Goal: Information Seeking & Learning: Find specific fact

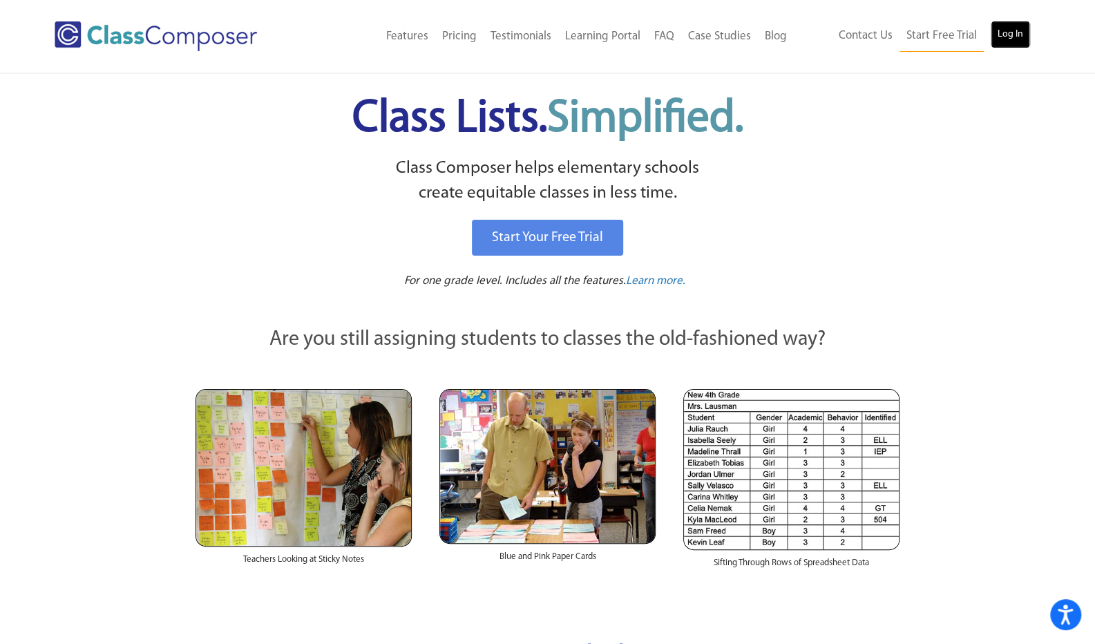
click at [1014, 24] on link "Log In" at bounding box center [1010, 35] width 39 height 28
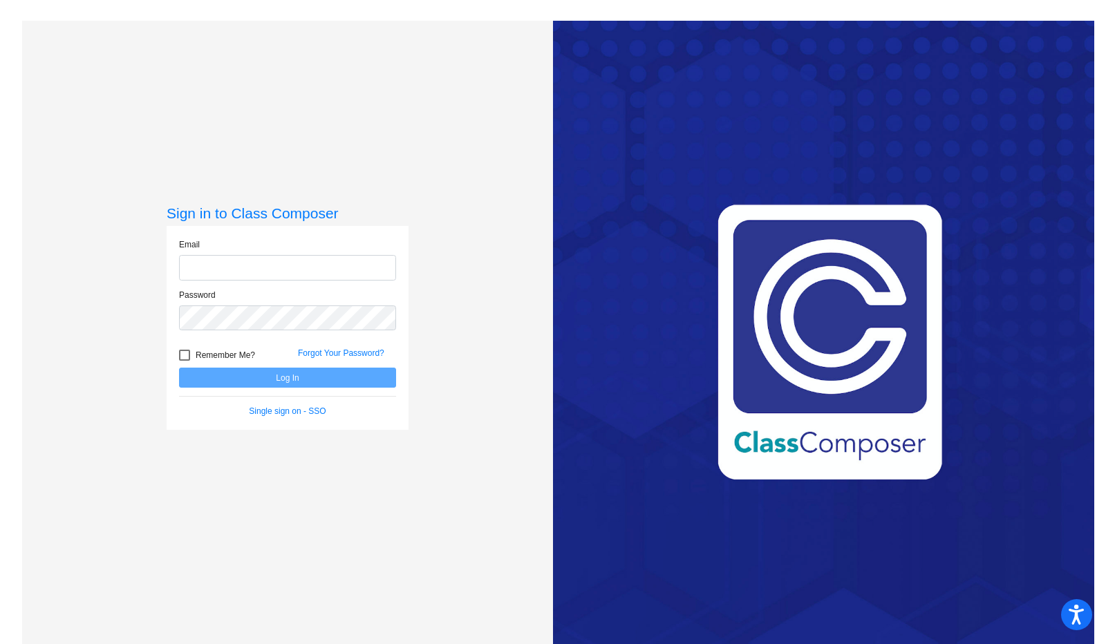
type input "[EMAIL_ADDRESS][DOMAIN_NAME]"
click at [283, 380] on button "Log In" at bounding box center [287, 378] width 217 height 20
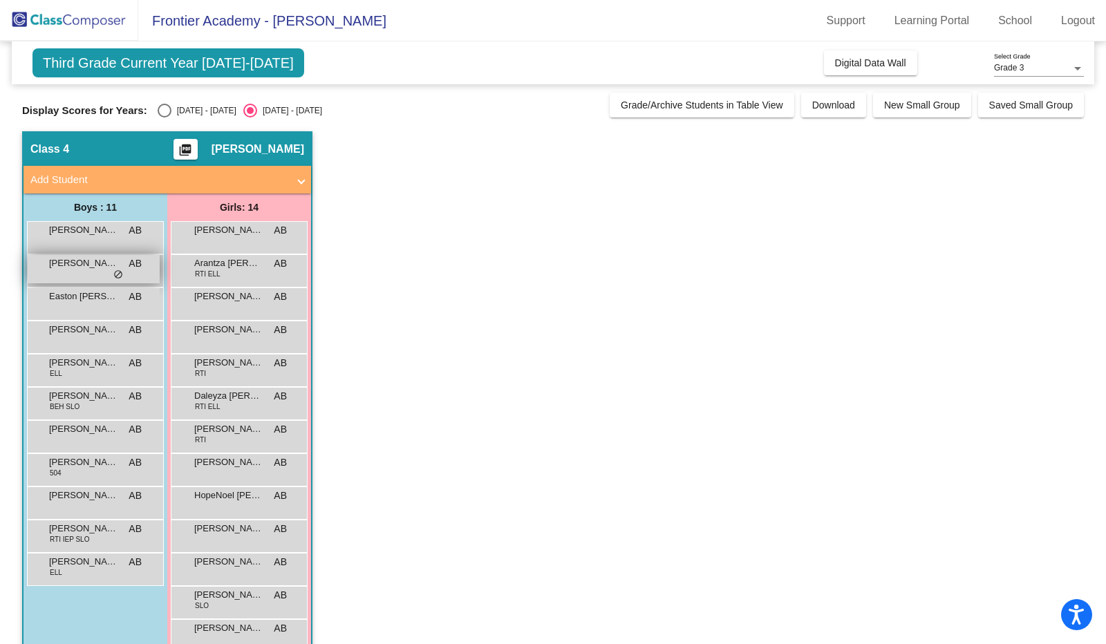
click at [117, 279] on span "do_not_disturb_alt" at bounding box center [118, 275] width 10 height 11
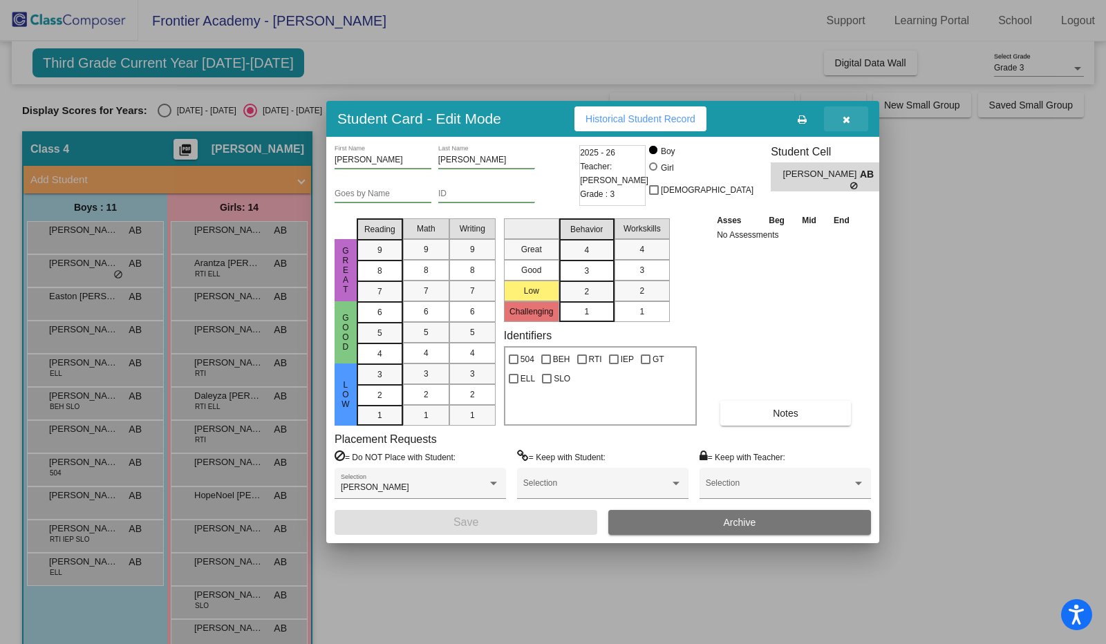
click at [849, 121] on icon "button" at bounding box center [847, 120] width 8 height 10
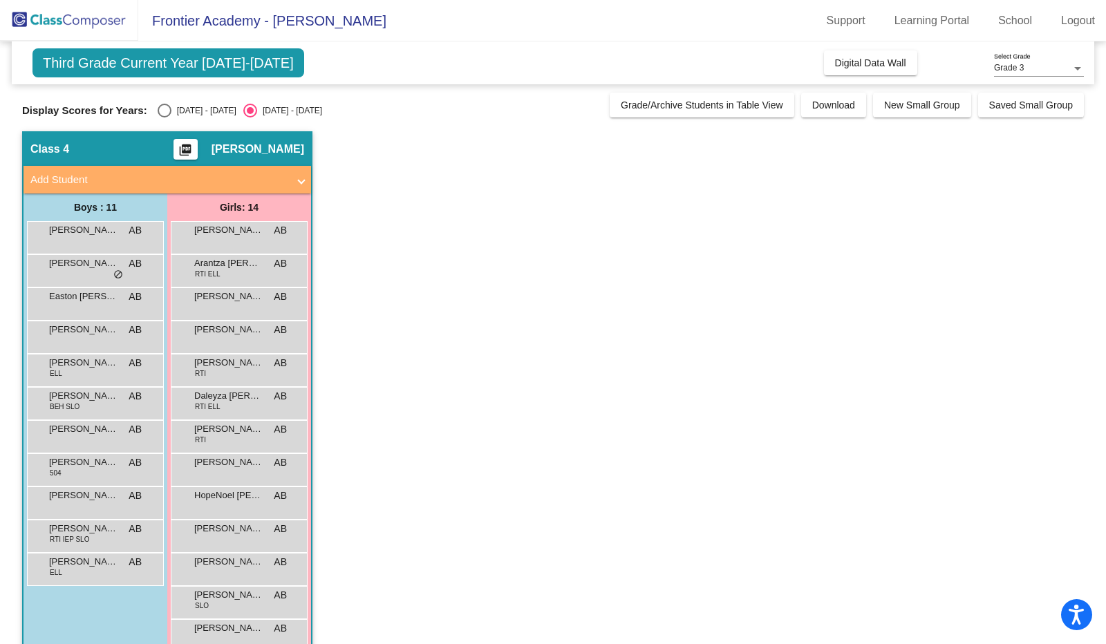
scroll to position [64, 0]
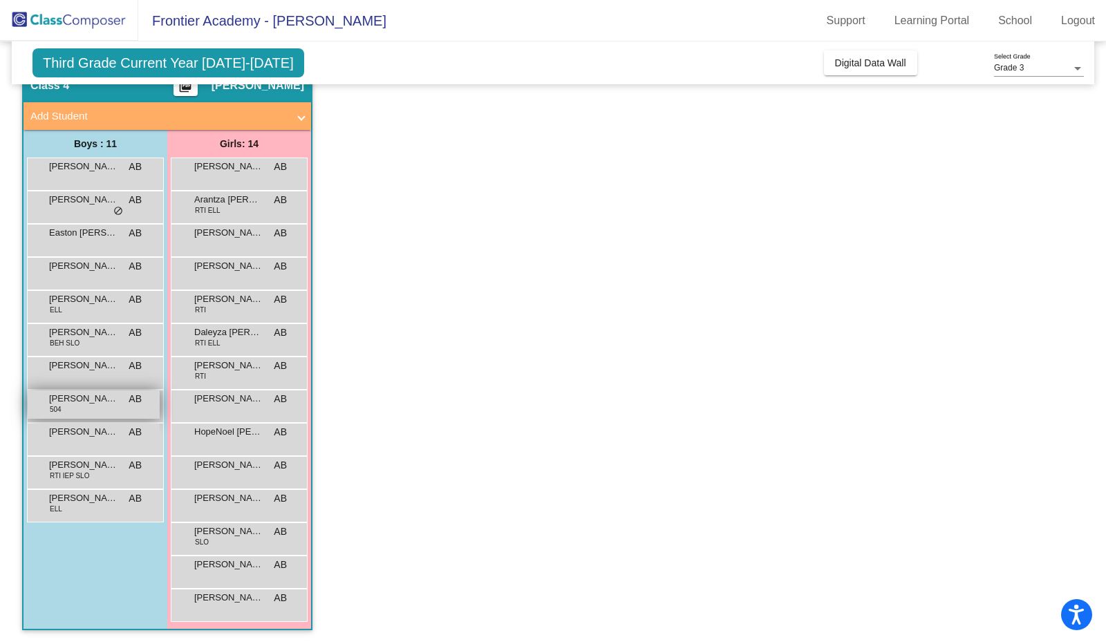
click at [115, 406] on div "[PERSON_NAME] 504 AB lock do_not_disturb_alt" at bounding box center [94, 405] width 132 height 28
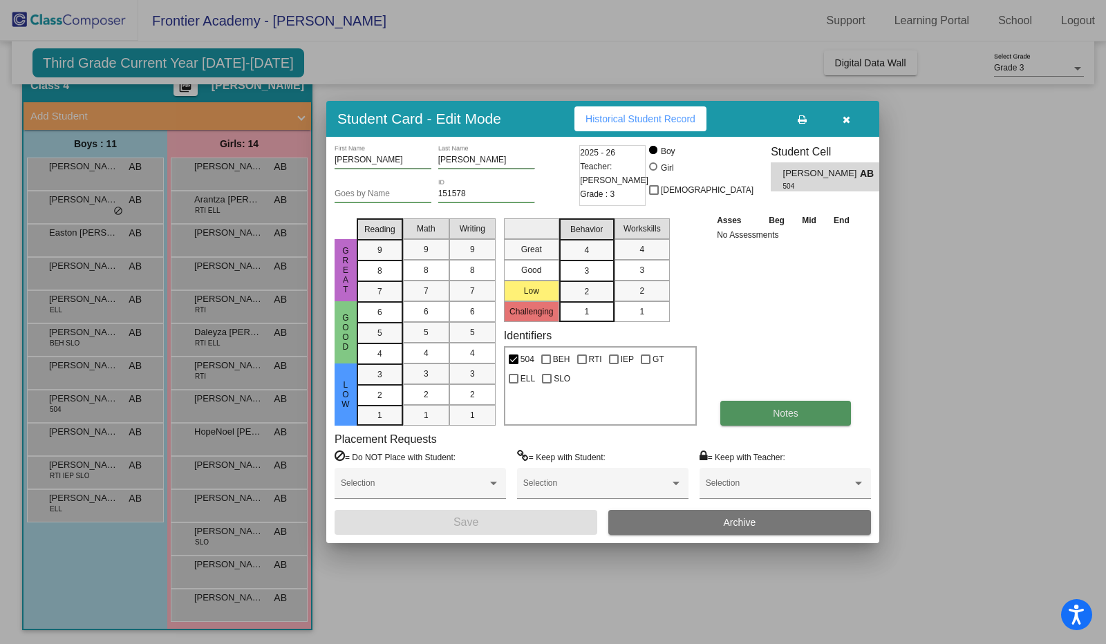
click at [776, 415] on span "Notes" at bounding box center [786, 413] width 26 height 11
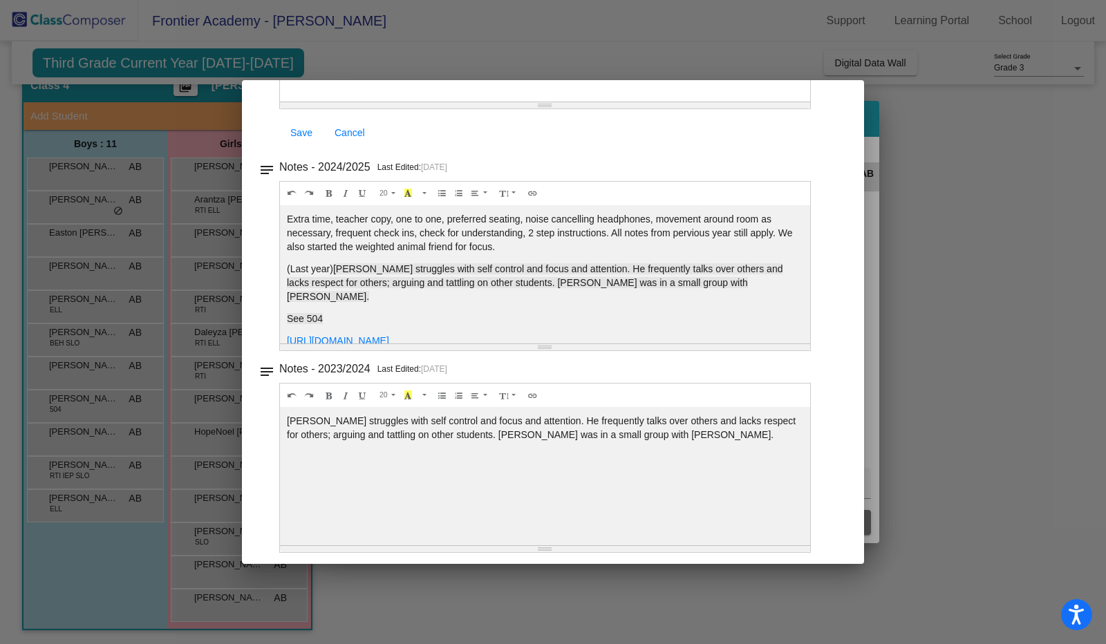
scroll to position [270, 0]
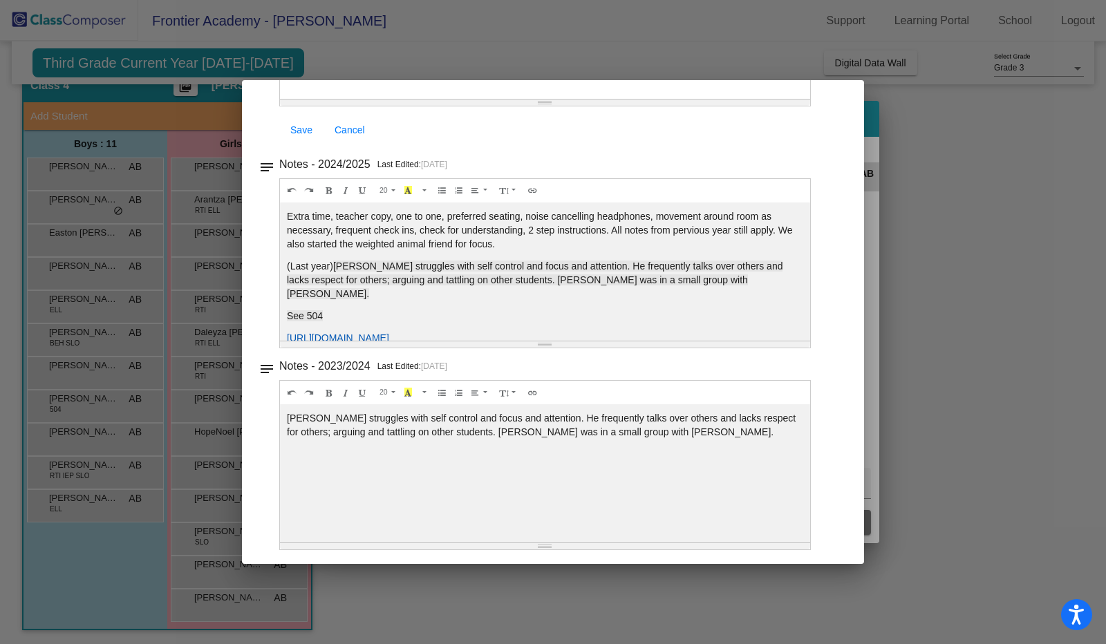
click at [389, 332] on link "[URL][DOMAIN_NAME]" at bounding box center [338, 337] width 102 height 11
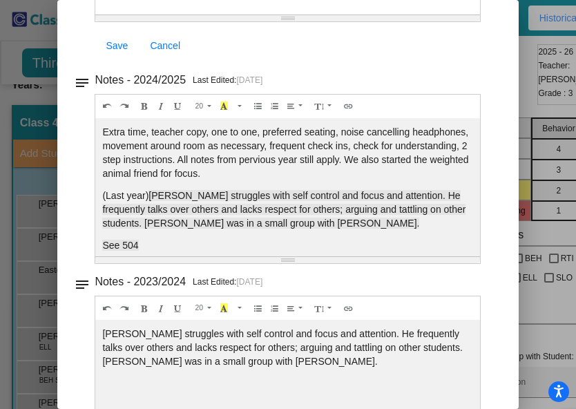
scroll to position [308, 0]
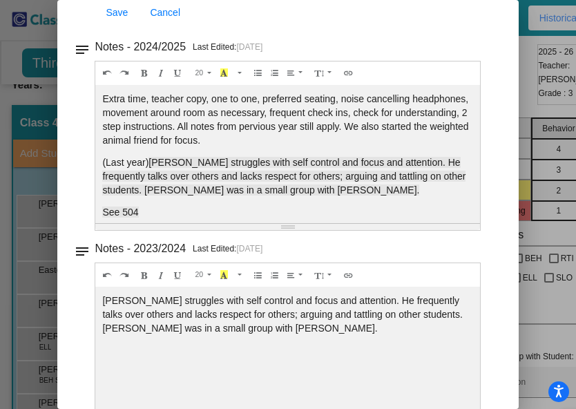
click at [70, 324] on mat-dialog-container "Notes - [PERSON_NAME] close Notes Messaging notes Notes - 2025/2026 Current Yea…" at bounding box center [287, 204] width 461 height 409
click at [113, 209] on span "See 504" at bounding box center [120, 212] width 36 height 11
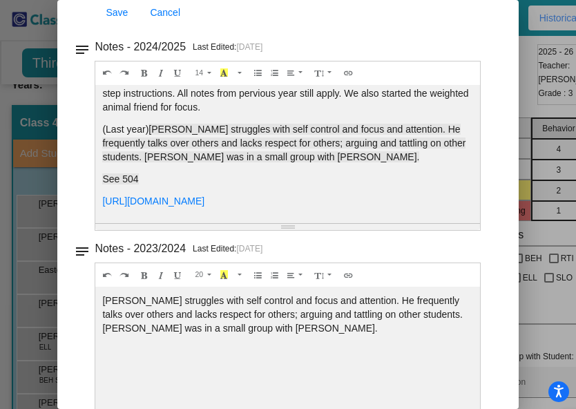
scroll to position [0, 0]
